Goal: Information Seeking & Learning: Find specific fact

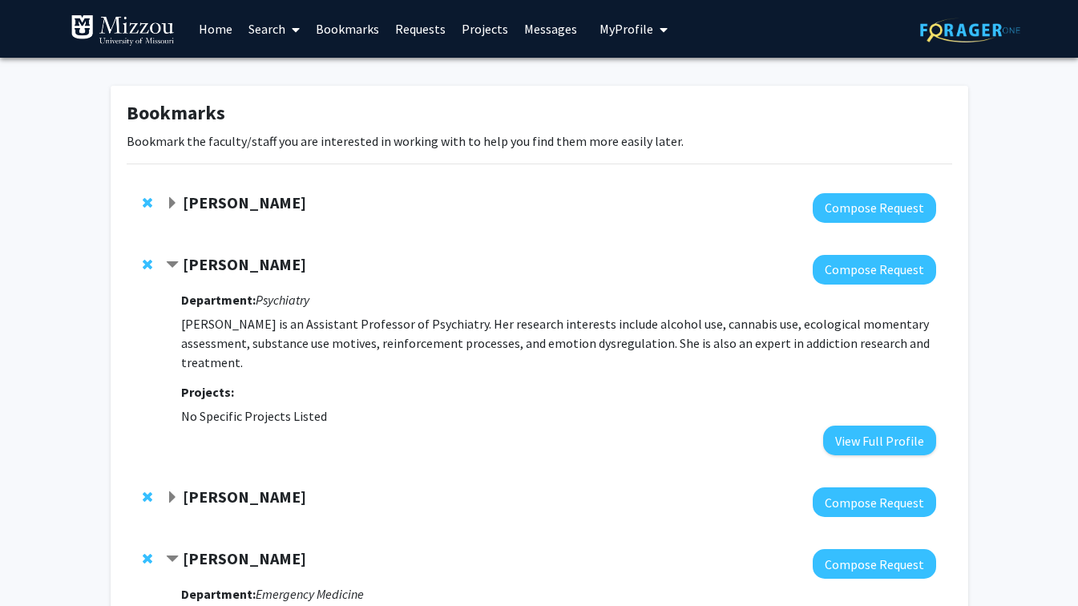
click at [283, 30] on link "Search" at bounding box center [273, 29] width 67 height 56
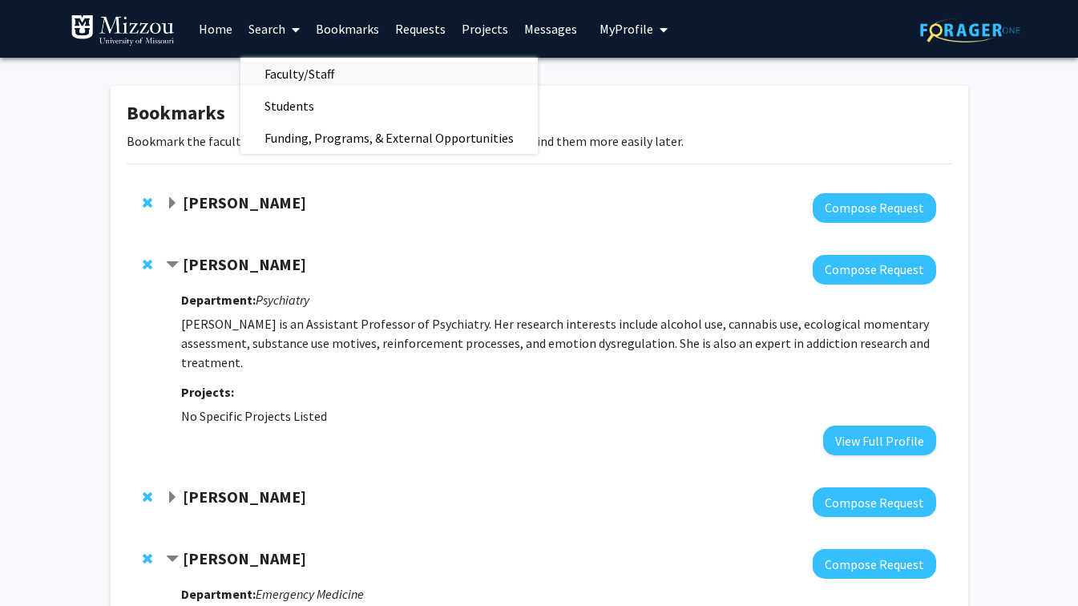
click at [288, 65] on span "Faculty/Staff" at bounding box center [299, 74] width 118 height 32
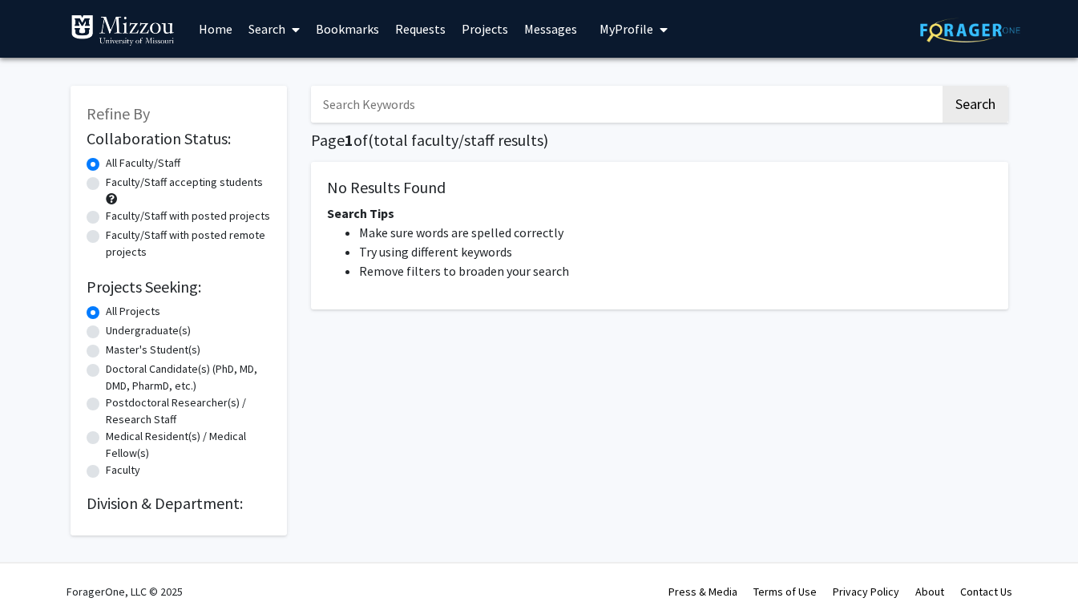
click at [348, 111] on input "Search Keywords" at bounding box center [625, 104] width 629 height 37
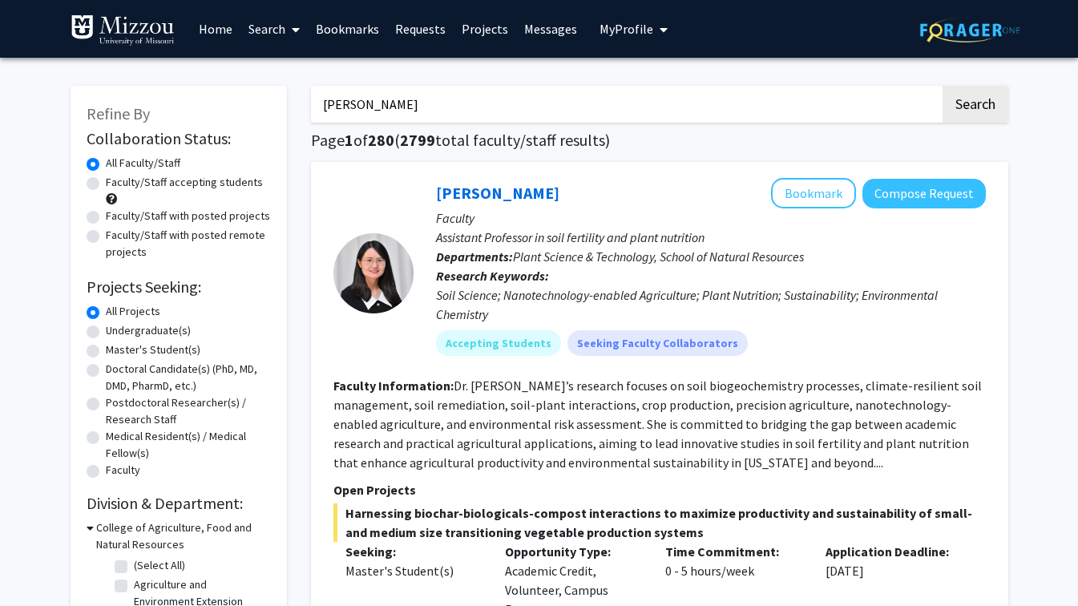
type input "[PERSON_NAME]"
click at [942, 86] on button "Search" at bounding box center [975, 104] width 66 height 37
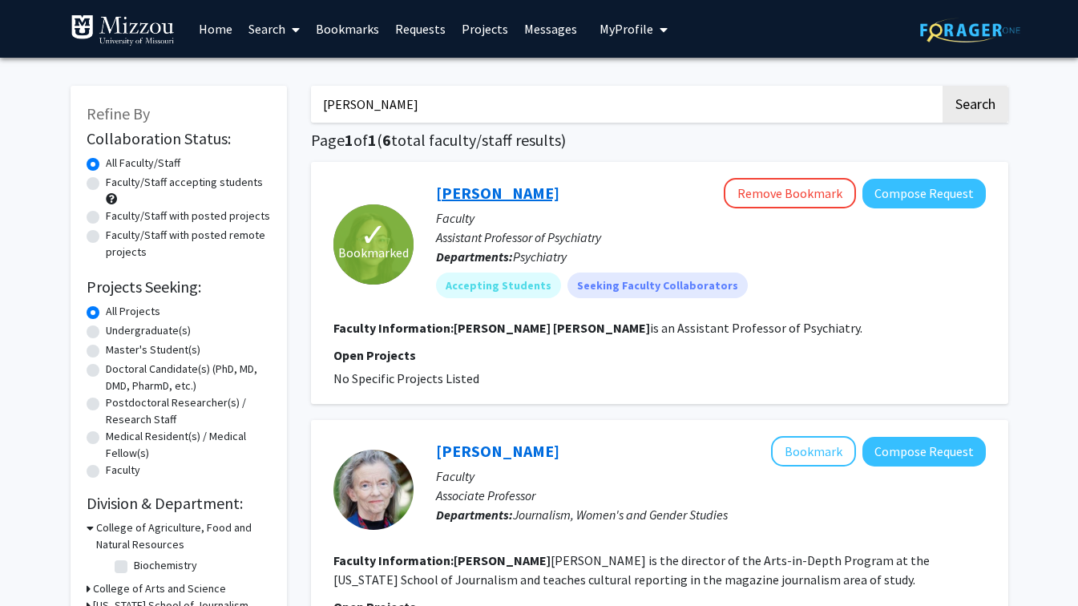
click at [502, 191] on link "[PERSON_NAME]" at bounding box center [497, 193] width 123 height 20
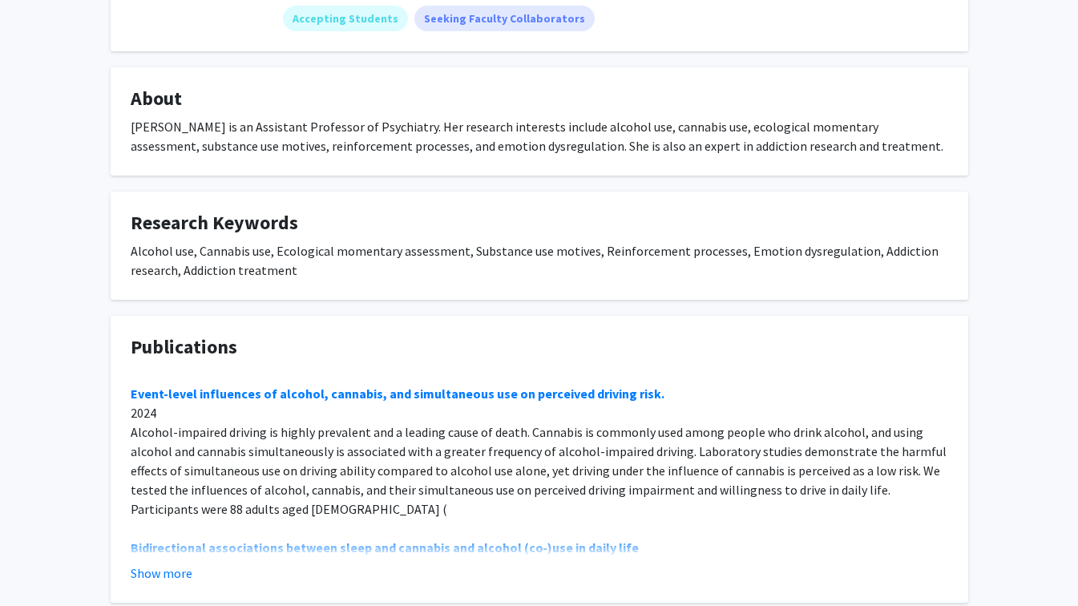
scroll to position [475, 0]
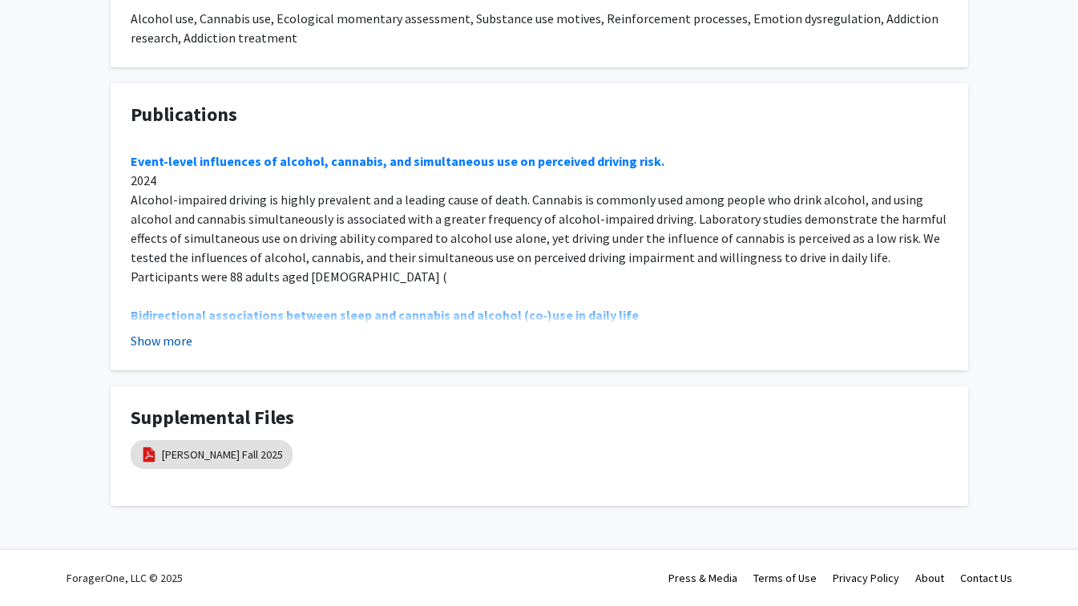
click at [166, 347] on button "Show more" at bounding box center [162, 340] width 62 height 19
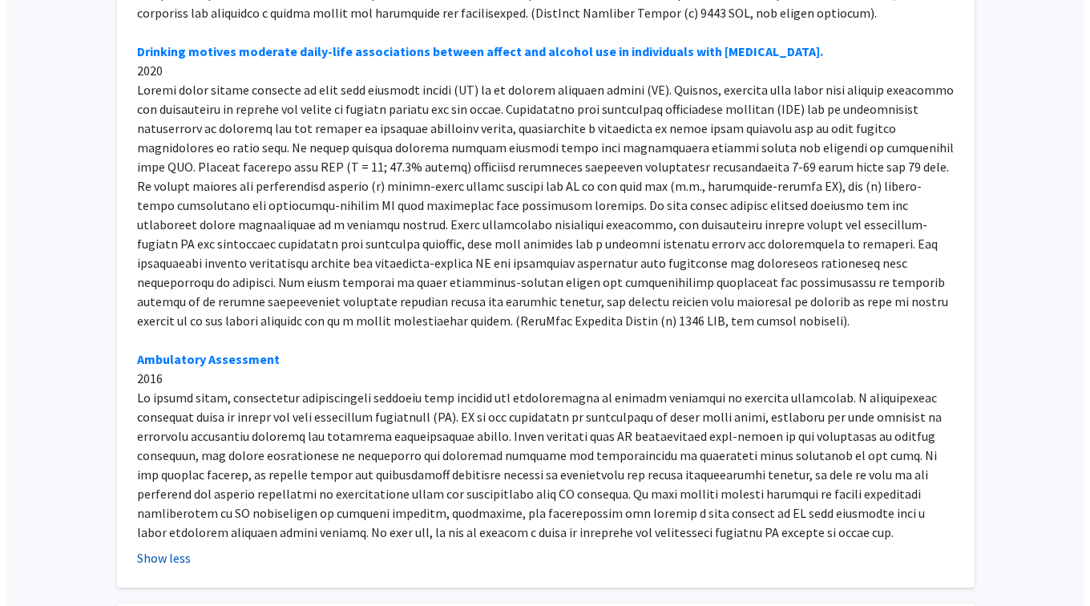
scroll to position [3629, 0]
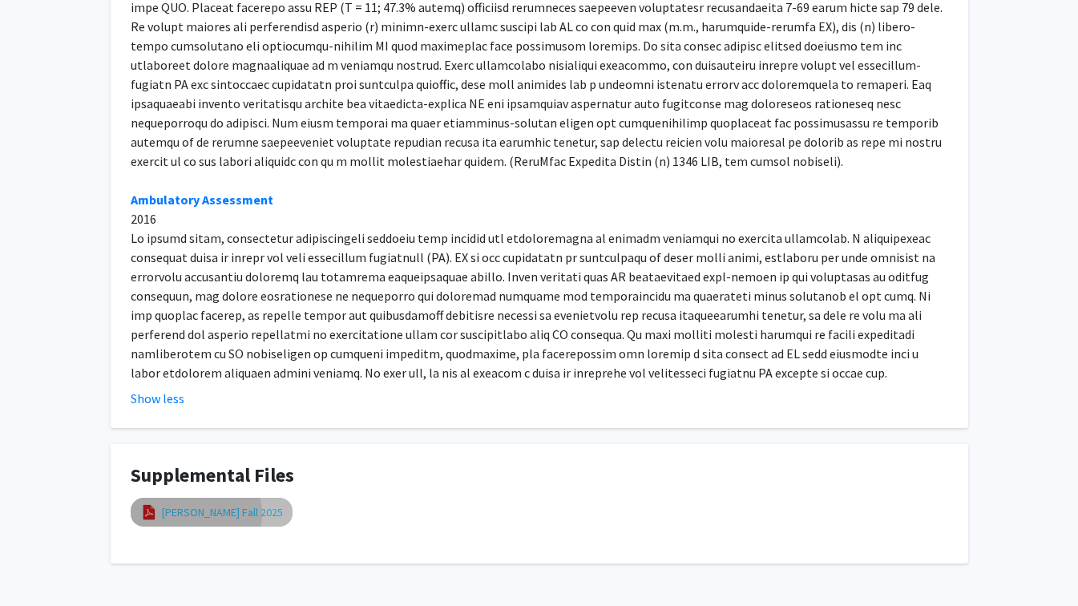
click at [193, 504] on link "[PERSON_NAME] Fall 2025" at bounding box center [222, 512] width 121 height 17
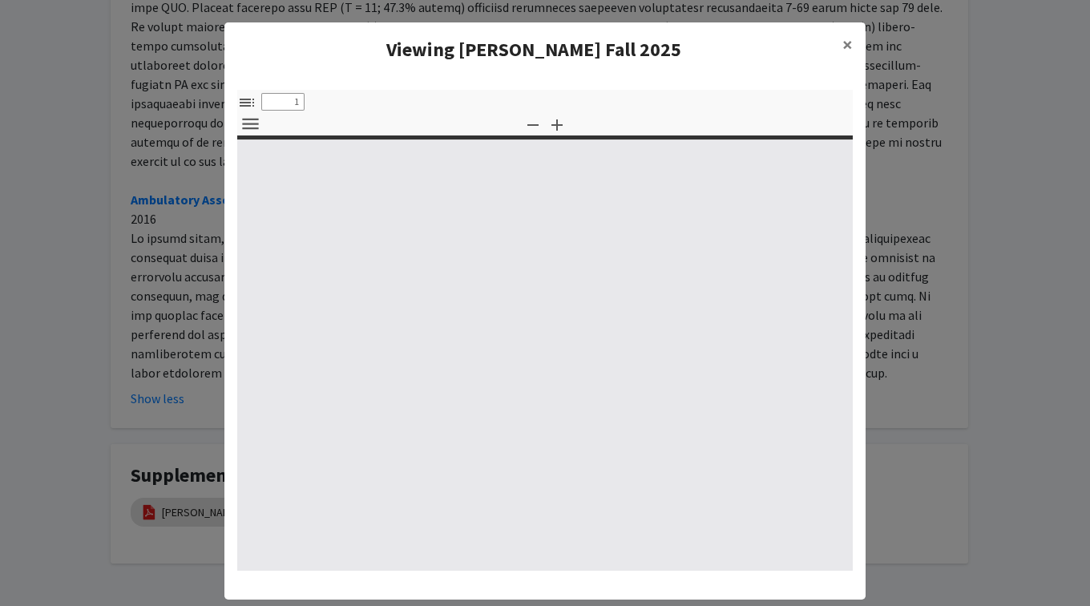
select select "custom"
type input "0"
select select "custom"
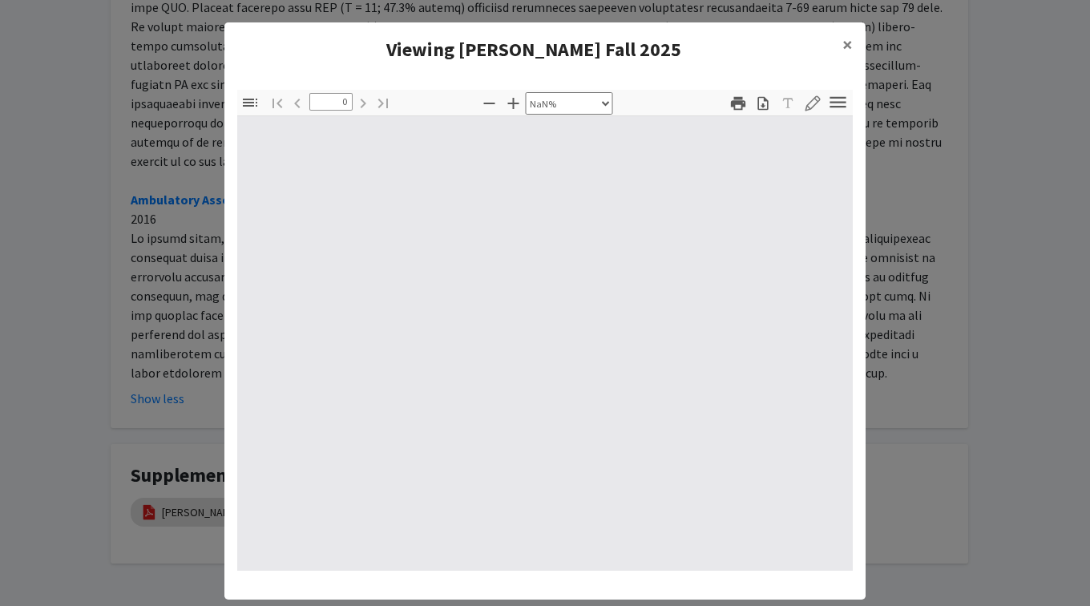
type input "1"
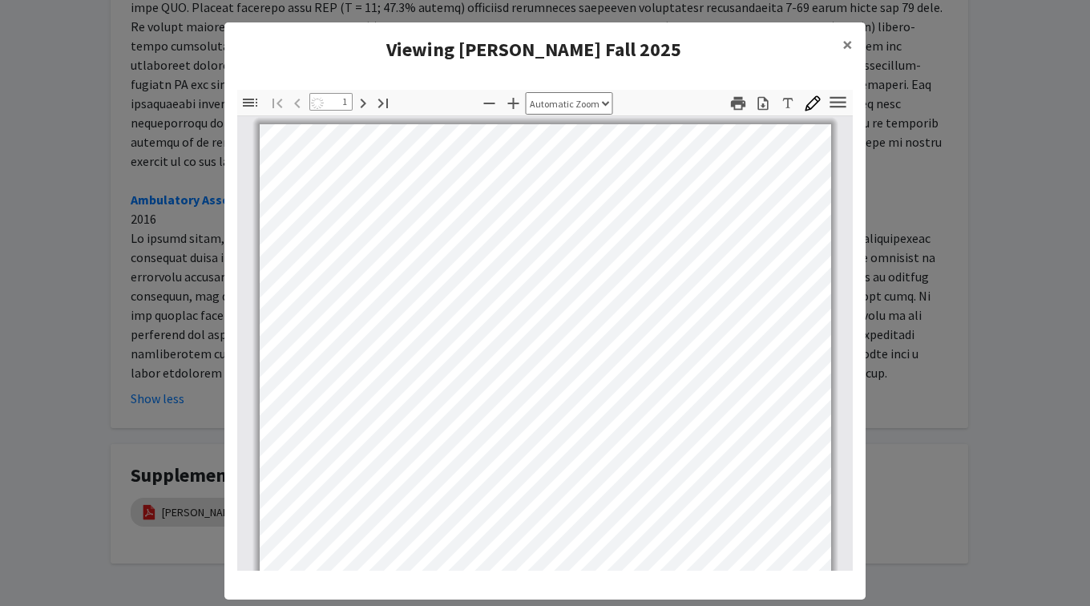
select select "auto"
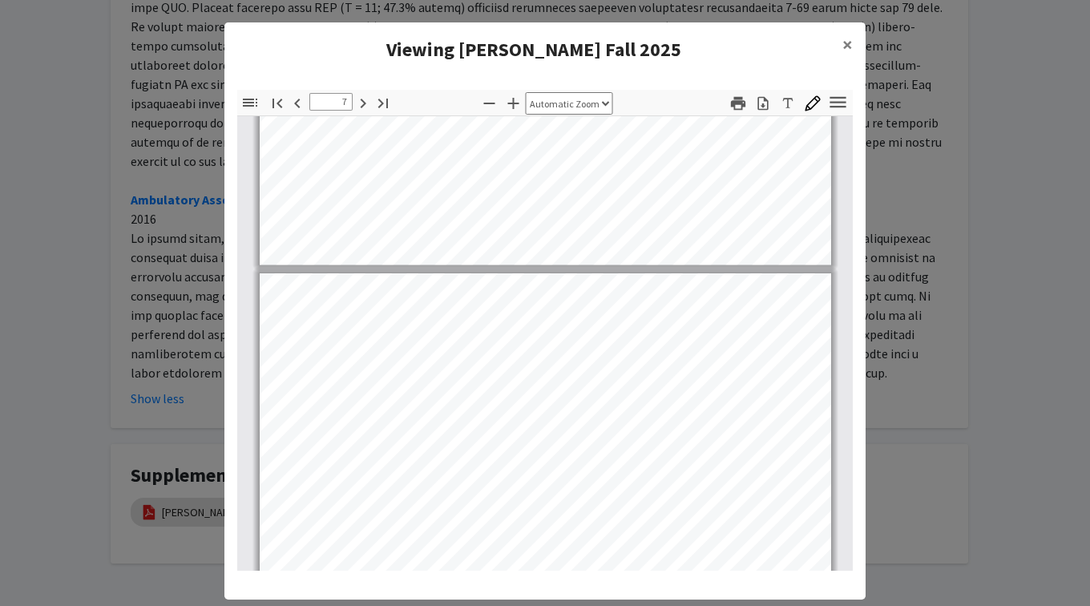
scroll to position [4493, 0]
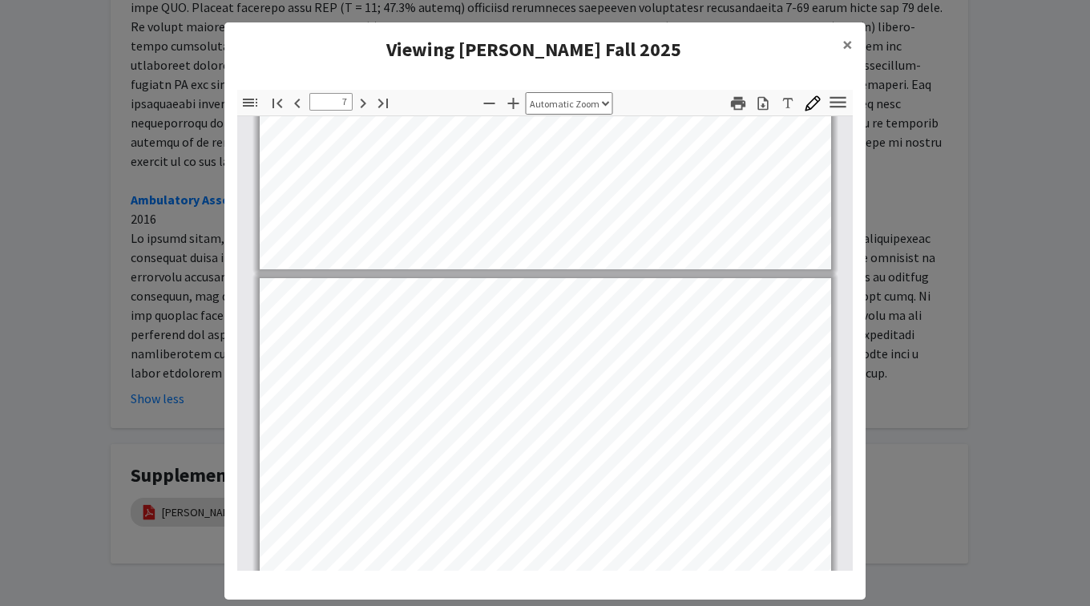
type input "8"
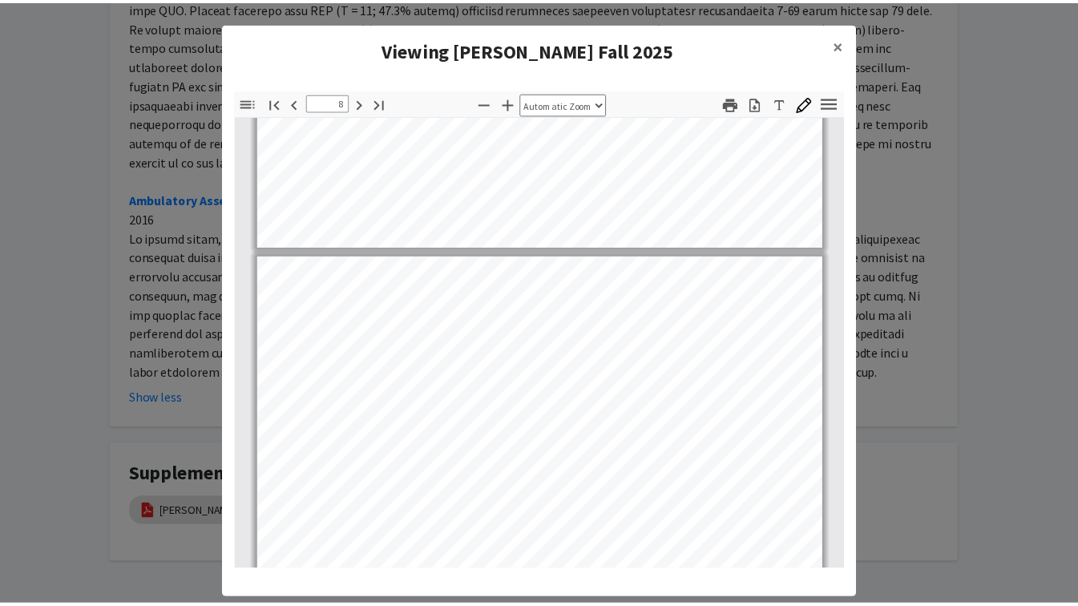
scroll to position [5189, 0]
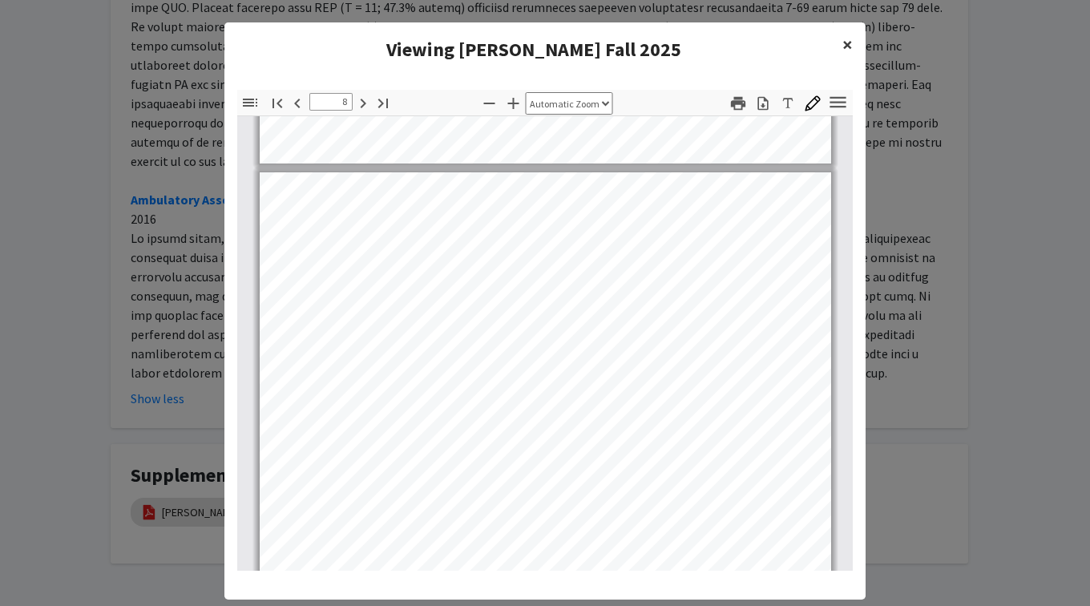
click at [847, 38] on button "×" at bounding box center [847, 44] width 36 height 45
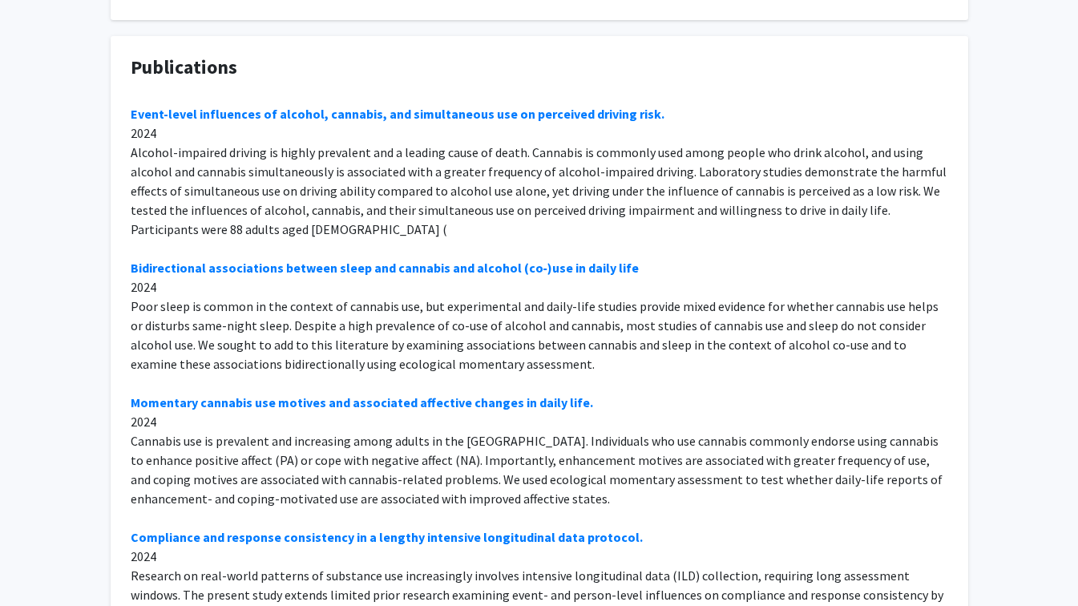
scroll to position [523, 0]
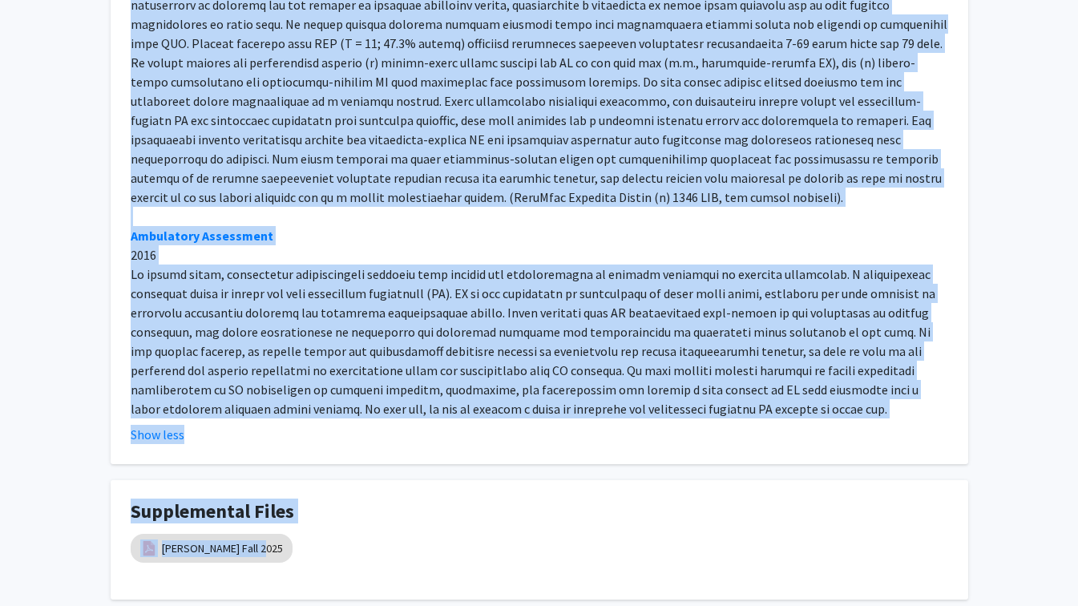
scroll to position [3629, 0]
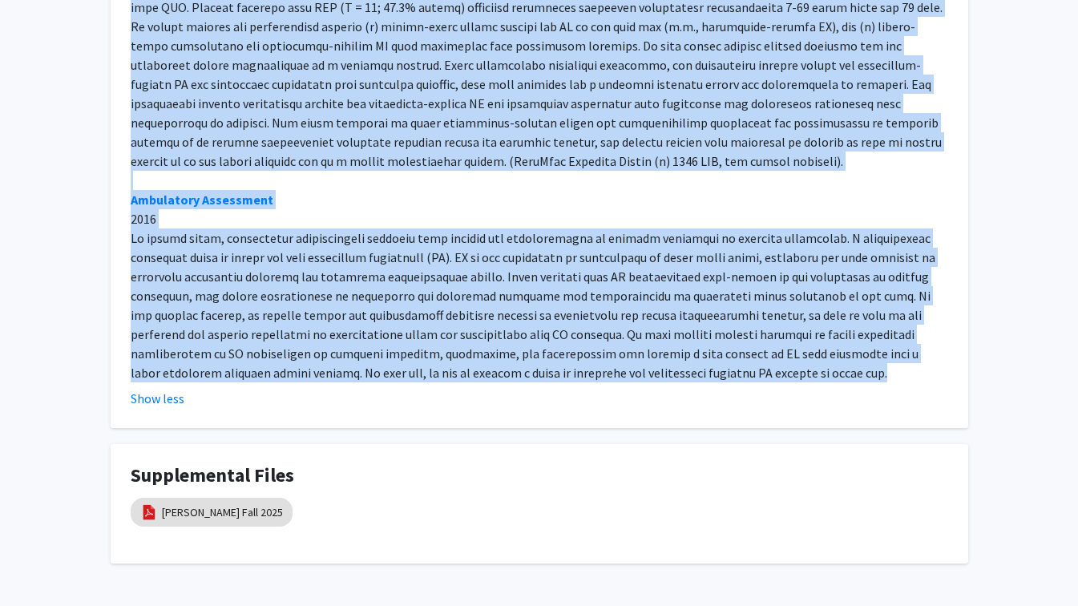
drag, startPoint x: 125, startPoint y: 94, endPoint x: 650, endPoint y: 320, distance: 571.4
copy div "Lorem-ipsum dolorsitam co adipisc, elitsedd, eiu temporincidi utl et doloremag …"
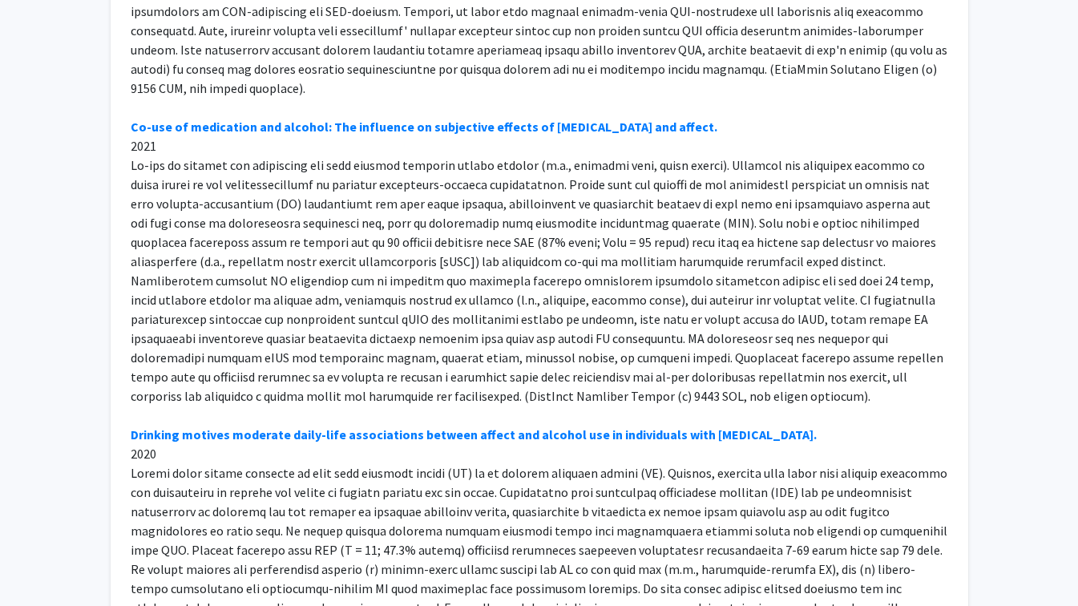
scroll to position [3086, 0]
